Goal: Check status: Check status

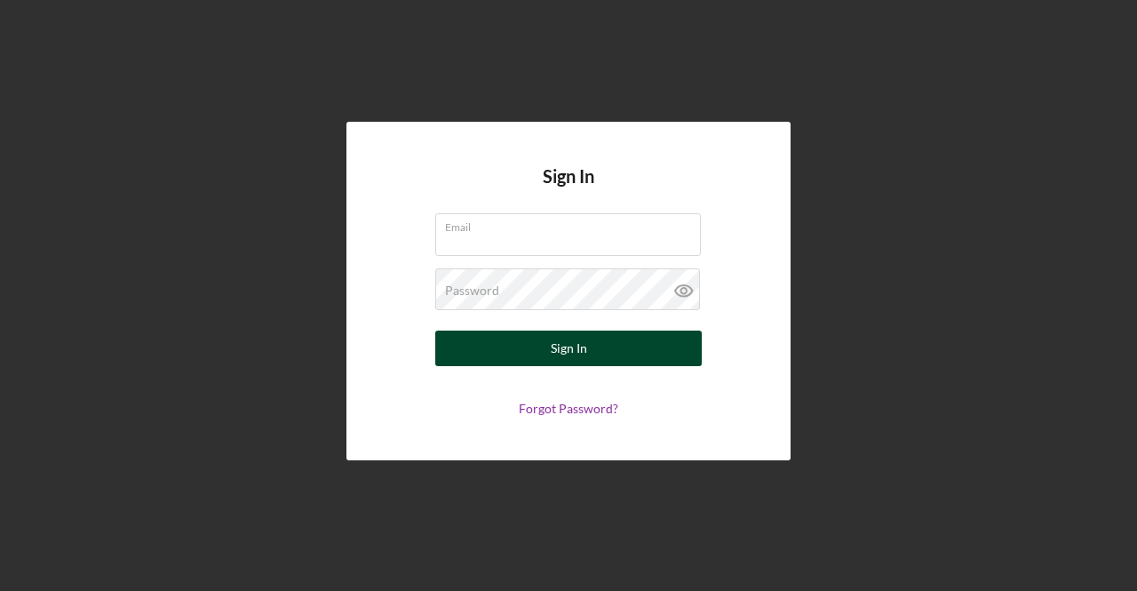
type input "[EMAIL_ADDRESS][DOMAIN_NAME]"
click at [576, 354] on div "Sign In" at bounding box center [569, 348] width 36 height 36
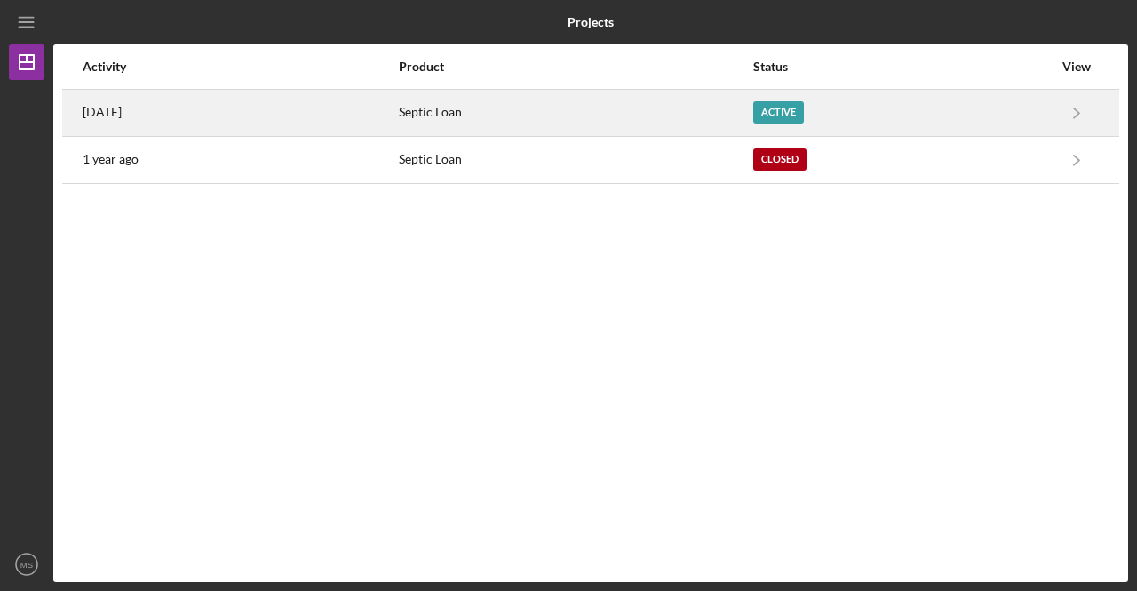
click at [805, 99] on div "Active" at bounding box center [902, 113] width 299 height 44
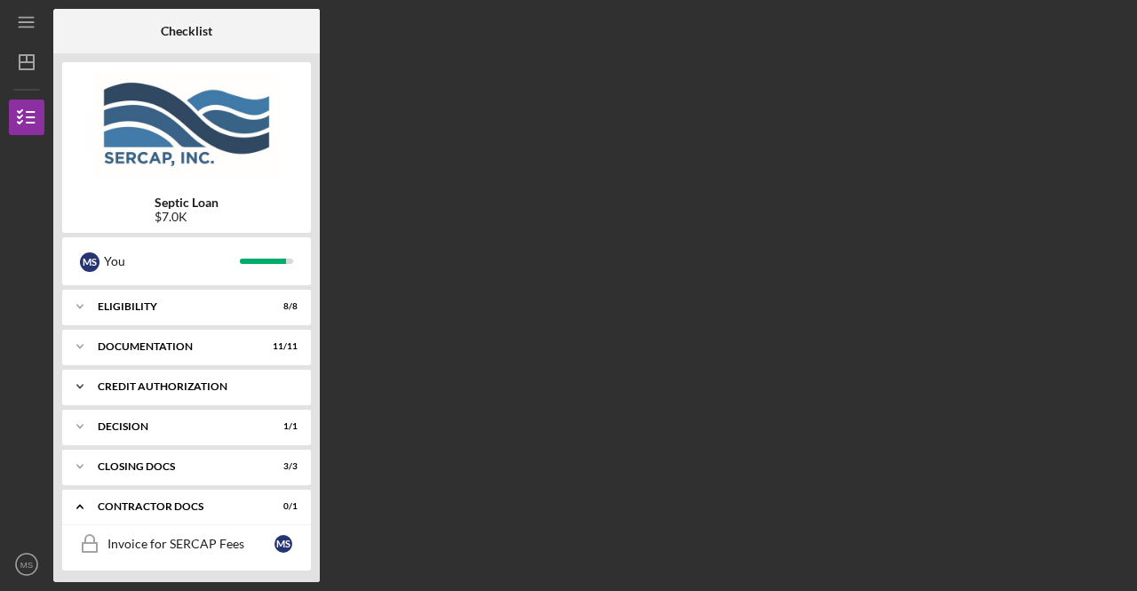
scroll to position [44, 0]
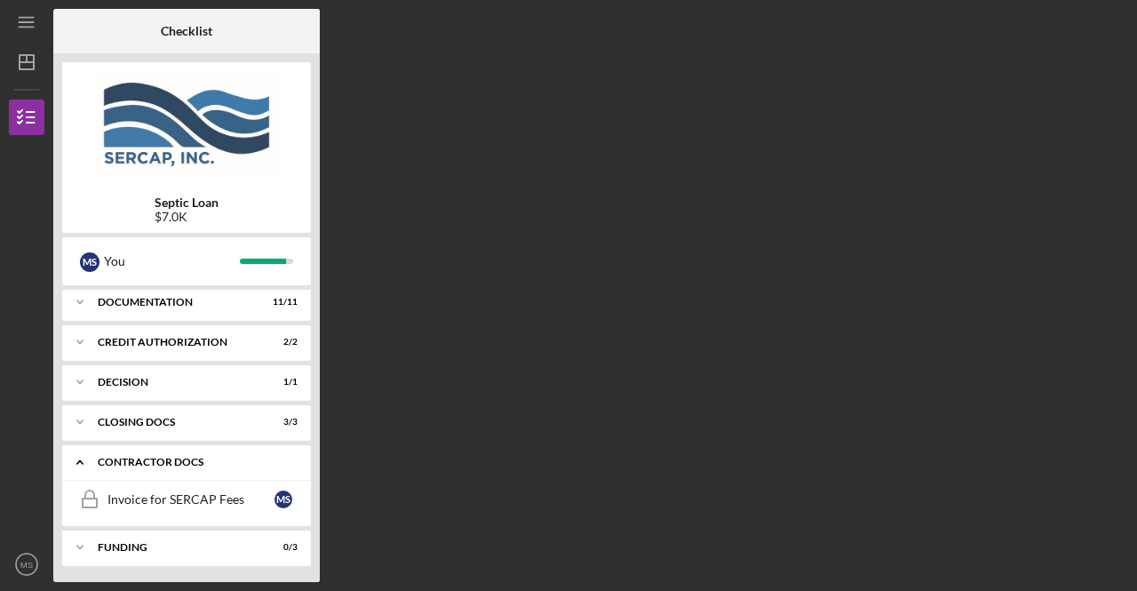
click at [190, 459] on div "Contractor Docs" at bounding box center [193, 462] width 191 height 11
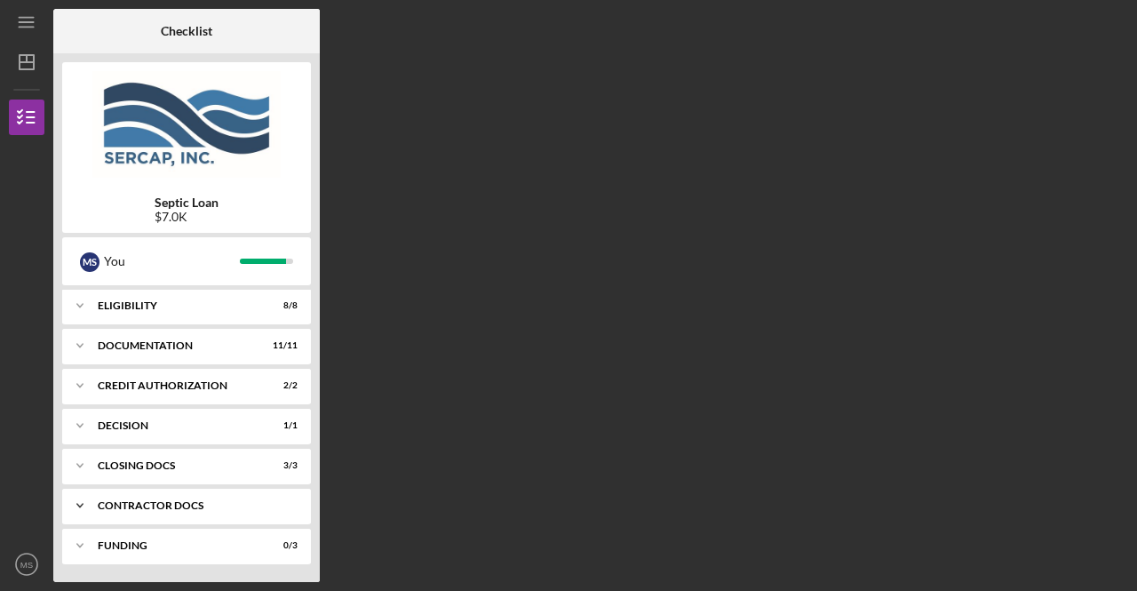
scroll to position [0, 0]
